Goal: Task Accomplishment & Management: Complete application form

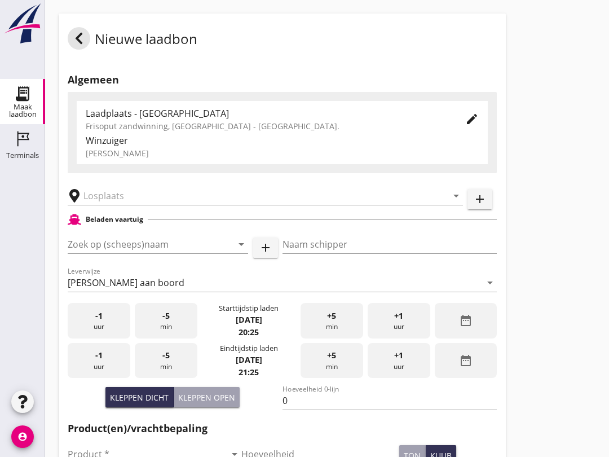
click at [121, 253] on input "Zoek op (scheeps)naam" at bounding box center [142, 244] width 149 height 18
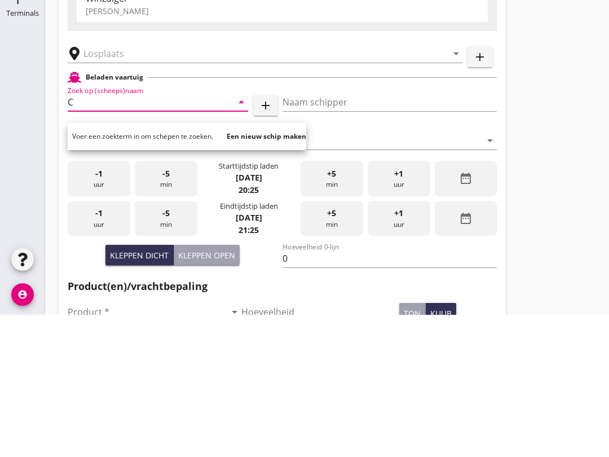
scroll to position [142, 0]
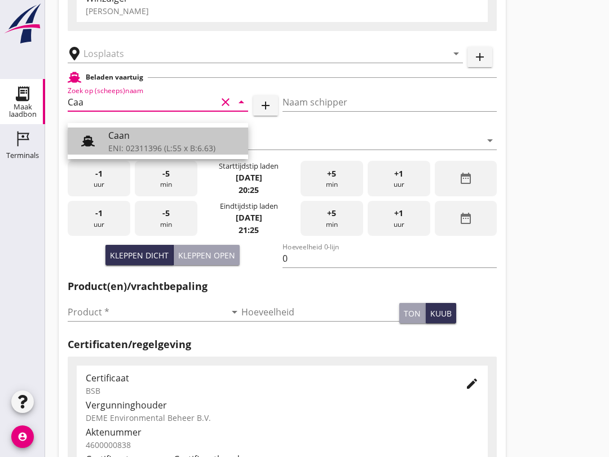
click at [146, 146] on div "ENI: 02311396 (L:55 x B:6.63)" at bounding box center [173, 148] width 131 height 12
type input "Caan"
type input "[PERSON_NAME]"
type input "368"
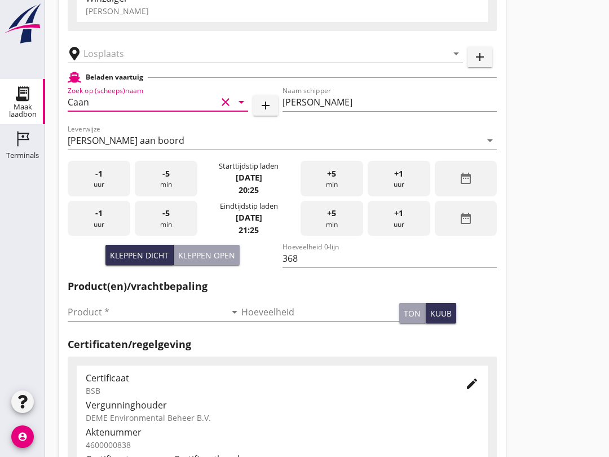
click at [121, 63] on input "text" at bounding box center [258, 54] width 348 height 18
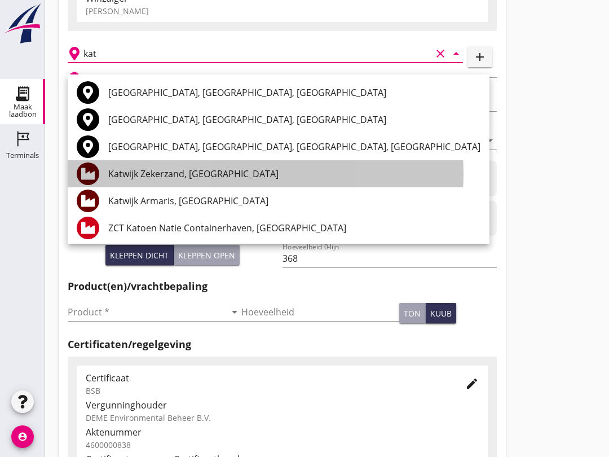
click at [186, 177] on div "Katwijk Zekerzand, [GEOGRAPHIC_DATA]" at bounding box center [294, 174] width 372 height 14
type input "Katwijk Zekerzand, [GEOGRAPHIC_DATA]"
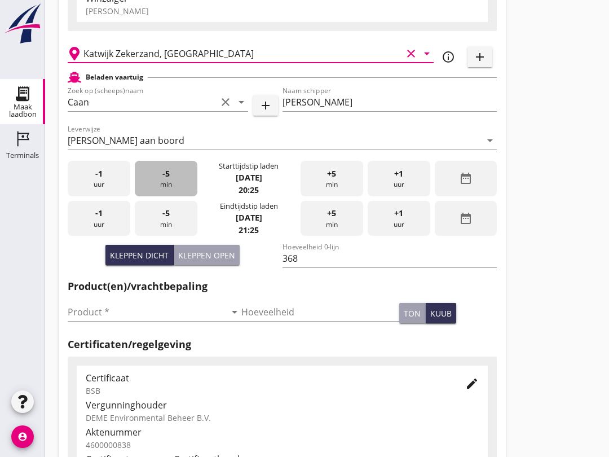
click at [170, 189] on div "-5 min" at bounding box center [166, 179] width 63 height 36
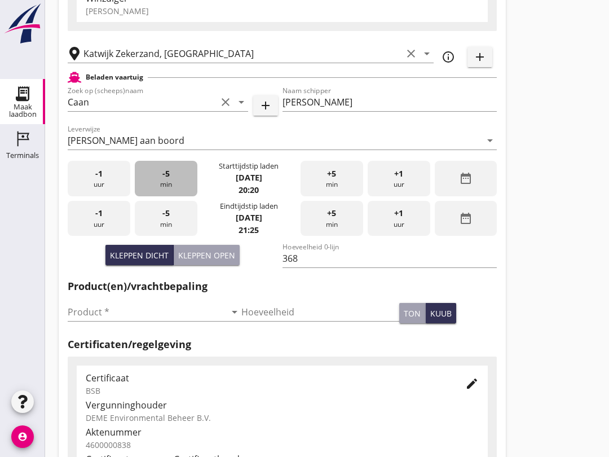
click at [175, 189] on div "-5 min" at bounding box center [166, 179] width 63 height 36
click at [177, 187] on div "-5 min" at bounding box center [166, 179] width 63 height 36
click at [188, 196] on div "-5 min" at bounding box center [166, 179] width 63 height 36
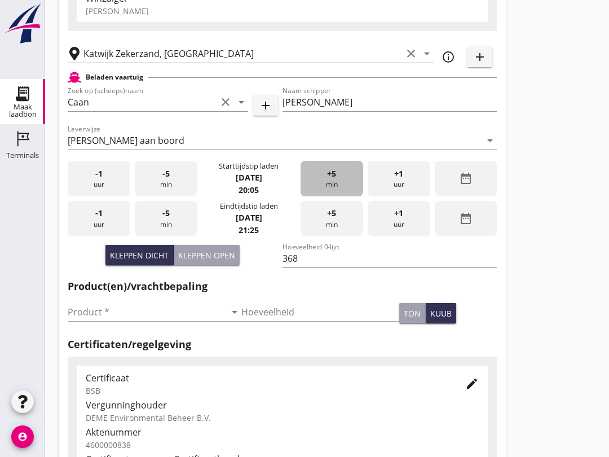
click at [333, 196] on div "+5 min" at bounding box center [332, 179] width 63 height 36
click at [133, 320] on input "Product *" at bounding box center [147, 312] width 158 height 18
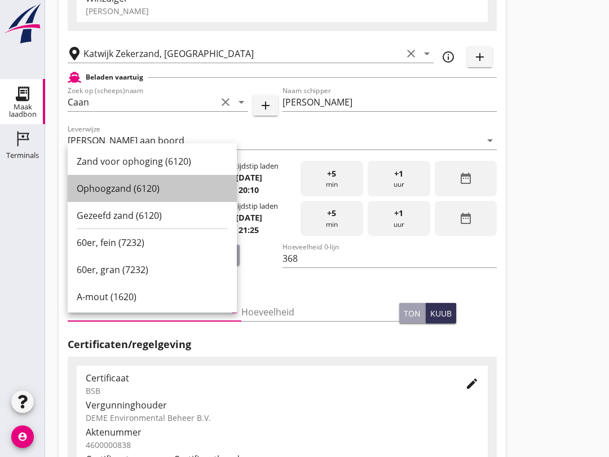
click at [164, 192] on div "Ophoogzand (6120)" at bounding box center [152, 189] width 151 height 14
type input "Ophoogzand (6120)"
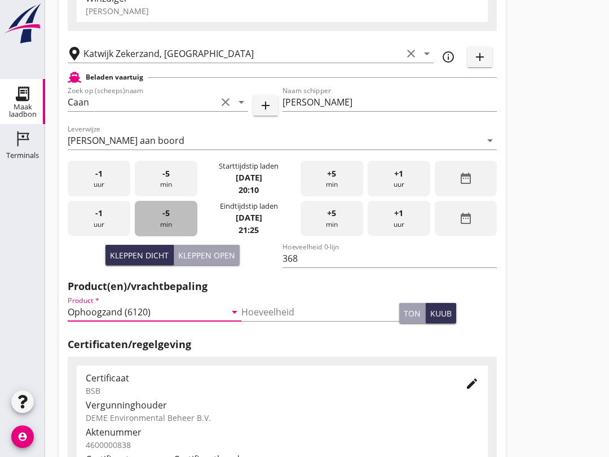
click at [177, 235] on div "-5 min" at bounding box center [166, 219] width 63 height 36
click at [173, 234] on div "-5 min" at bounding box center [166, 219] width 63 height 36
click at [168, 219] on span "-5" at bounding box center [165, 213] width 7 height 12
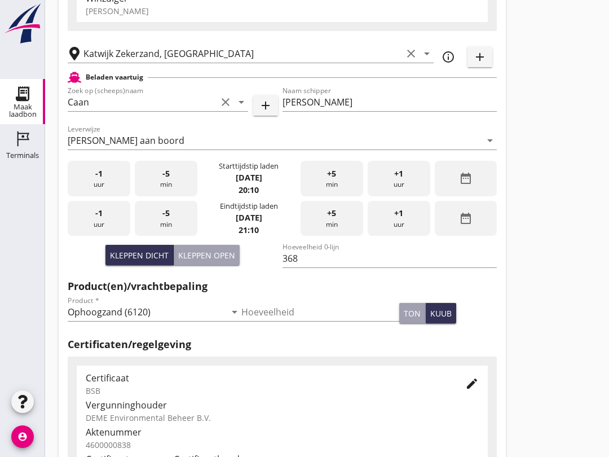
click at [169, 219] on span "-5" at bounding box center [165, 213] width 7 height 12
click at [169, 235] on div "-5 min" at bounding box center [166, 219] width 63 height 36
click at [166, 234] on div "-5 min" at bounding box center [166, 219] width 63 height 36
click at [164, 233] on div "-5 min" at bounding box center [166, 219] width 63 height 36
click at [301, 230] on div "+5 min" at bounding box center [332, 219] width 63 height 36
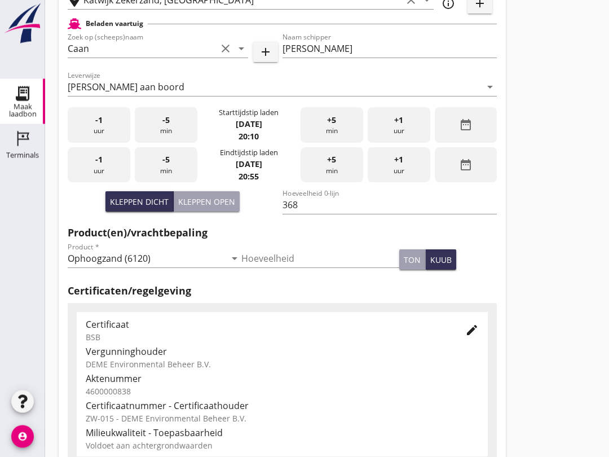
scroll to position [359, 0]
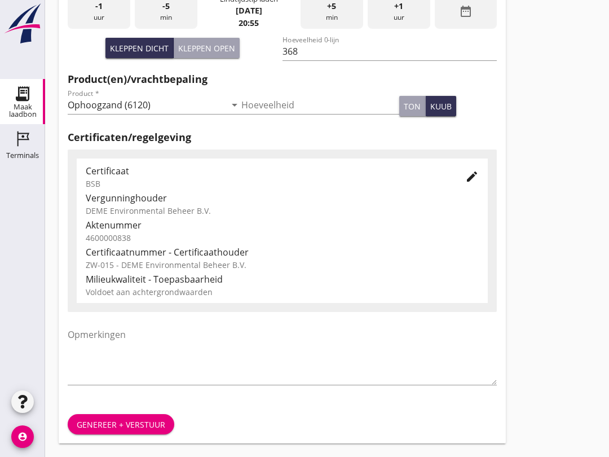
click at [147, 421] on div "Genereer + verstuur" at bounding box center [121, 425] width 89 height 12
